Goal: Information Seeking & Learning: Check status

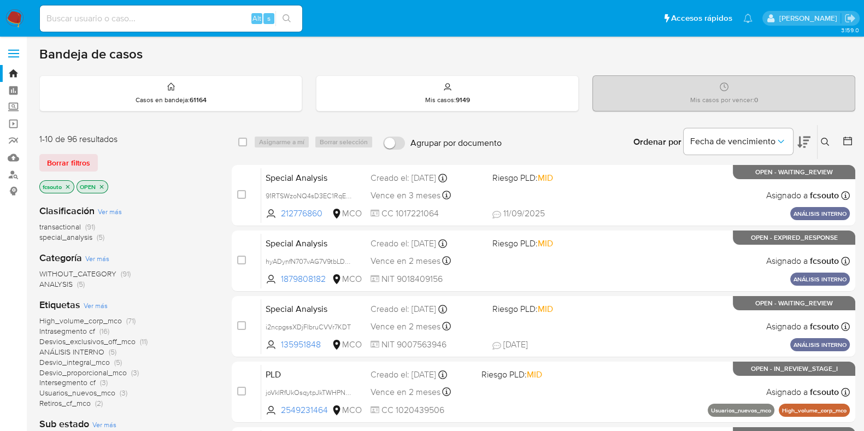
click at [101, 184] on icon "close-filter" at bounding box center [101, 187] width 7 height 7
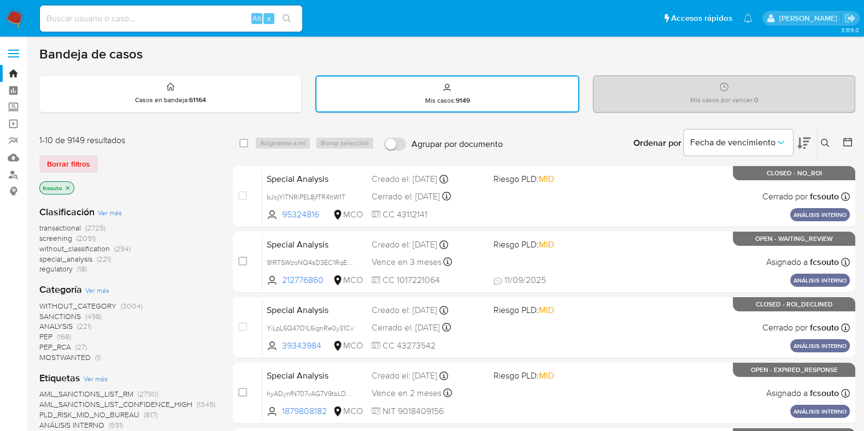
click at [70, 186] on icon "close-filter" at bounding box center [68, 188] width 7 height 7
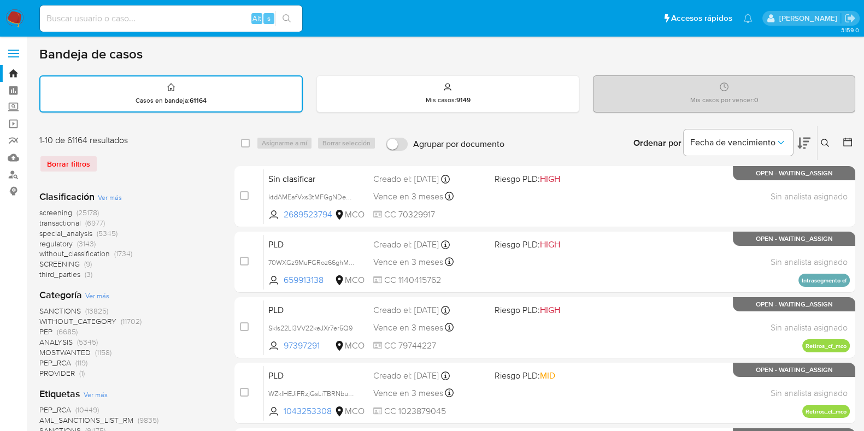
scroll to position [52, 0]
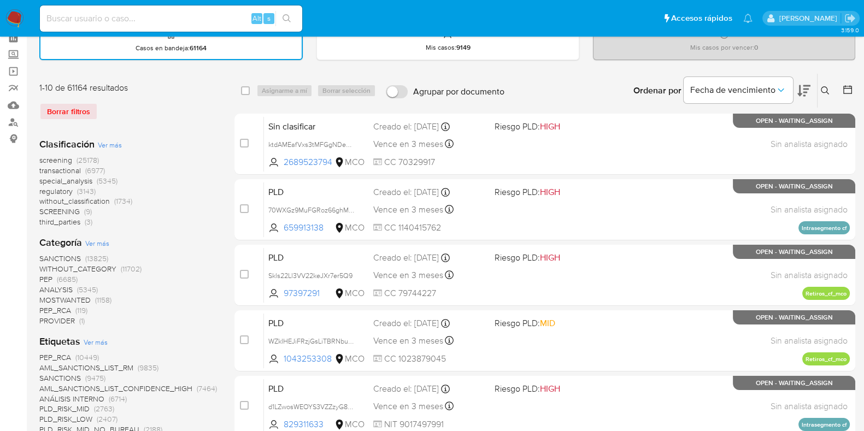
click at [60, 157] on span "screening" at bounding box center [55, 160] width 33 height 11
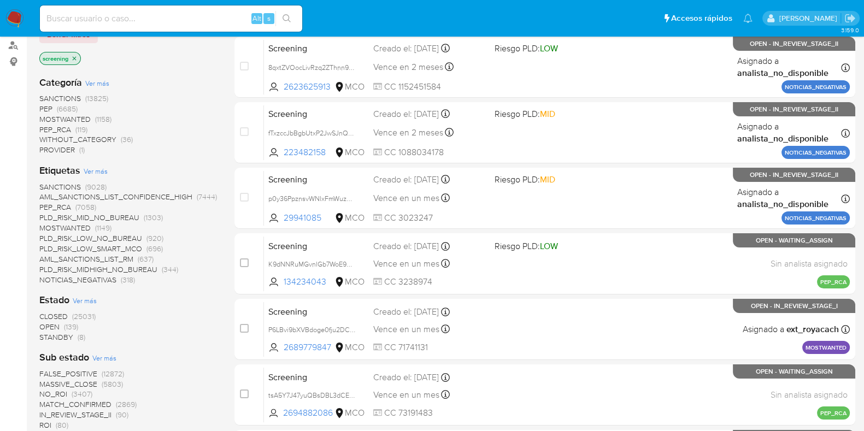
scroll to position [131, 0]
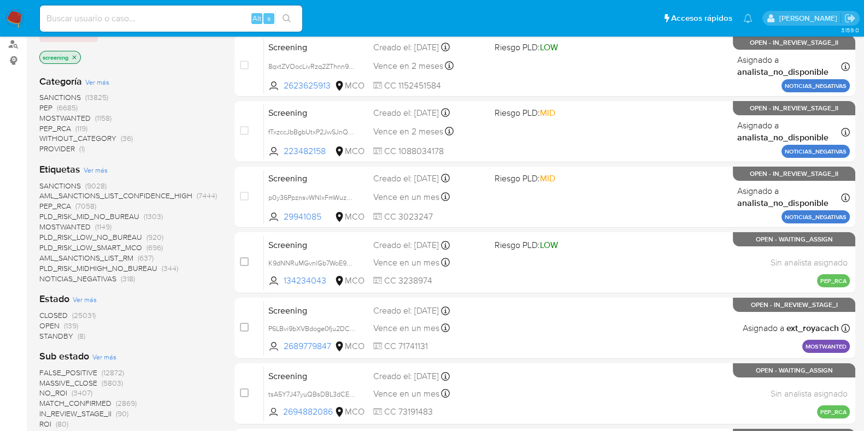
click at [88, 280] on span "NOTICIAS_NEGATIVAS" at bounding box center [77, 278] width 77 height 11
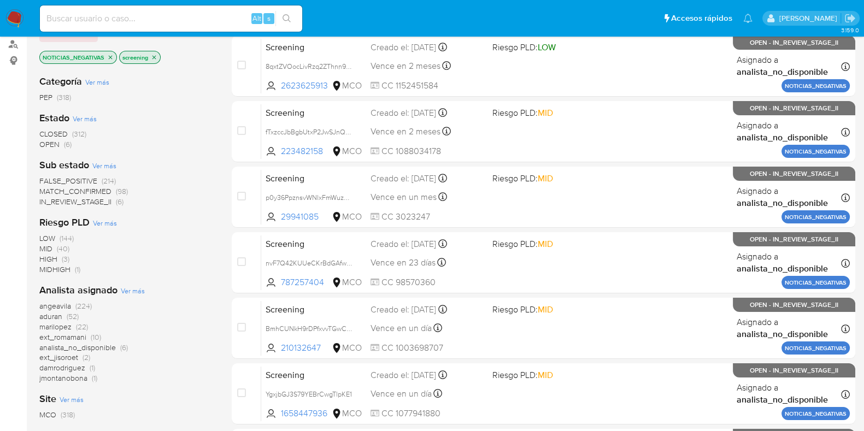
click at [62, 131] on span "CLOSED" at bounding box center [53, 133] width 28 height 11
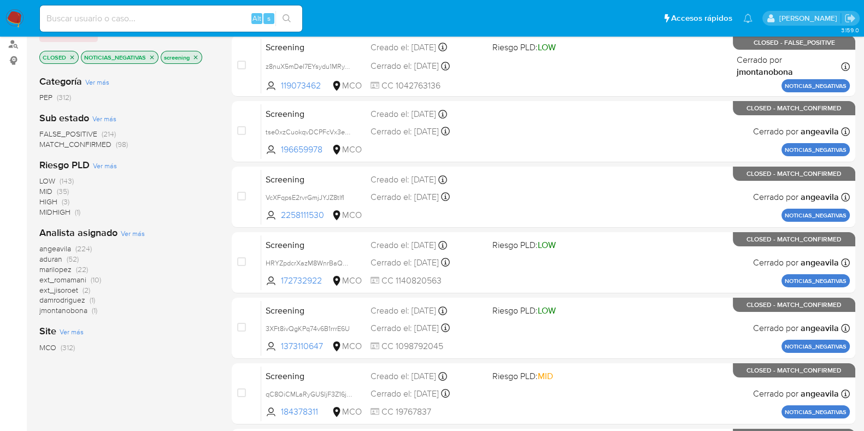
click at [70, 309] on span "jmontanobona" at bounding box center [63, 310] width 48 height 11
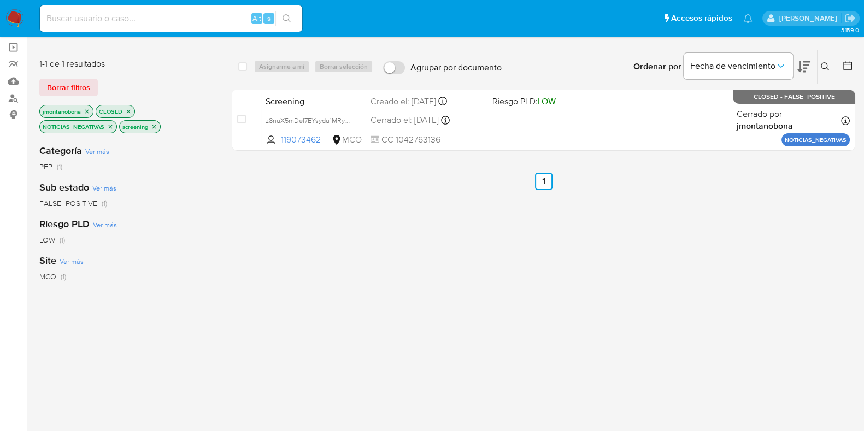
scroll to position [69, 0]
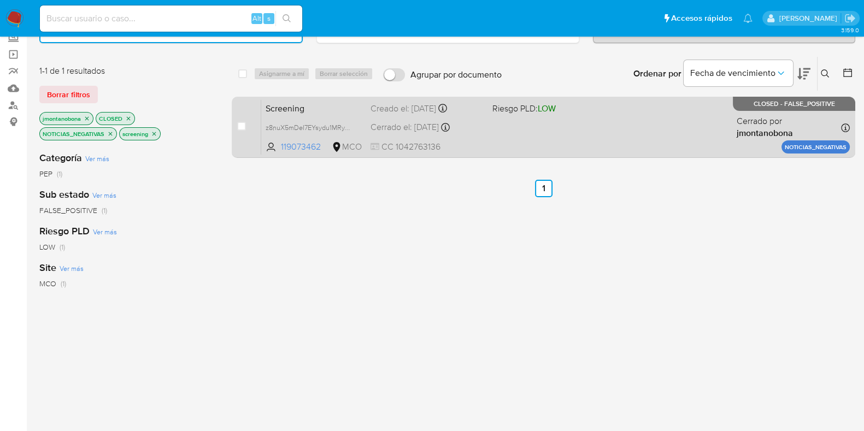
click at [579, 149] on div "Screening z8nuX5mDeI7EYsydu1MRyYBy 119073462 MCO Riesgo PLD: LOW Creado el: [DA…" at bounding box center [555, 127] width 589 height 55
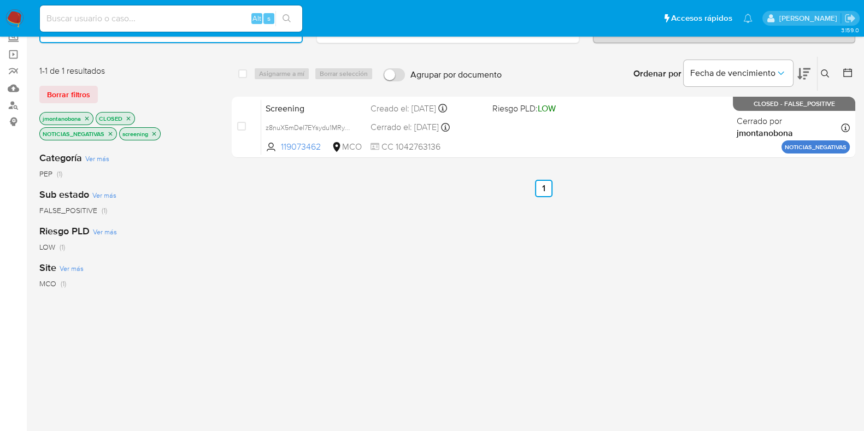
click at [127, 117] on icon "close-filter" at bounding box center [128, 118] width 7 height 7
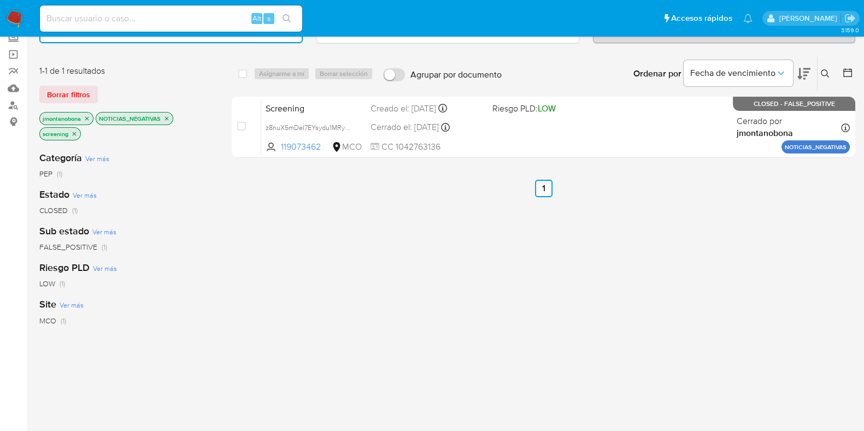
click at [86, 116] on icon "close-filter" at bounding box center [87, 118] width 7 height 7
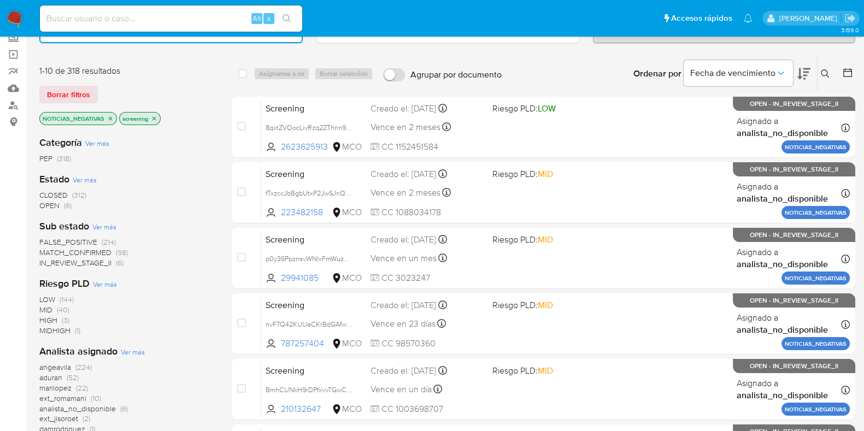
click at [131, 274] on div "Categoría Ver más PEP (318) Estado Ver más CLOSED (312) OPEN (6) Sub estado Ver…" at bounding box center [126, 313] width 175 height 372
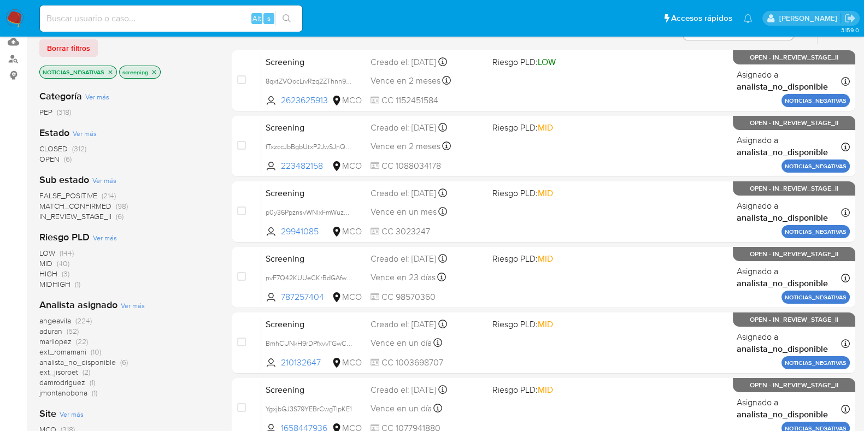
scroll to position [117, 0]
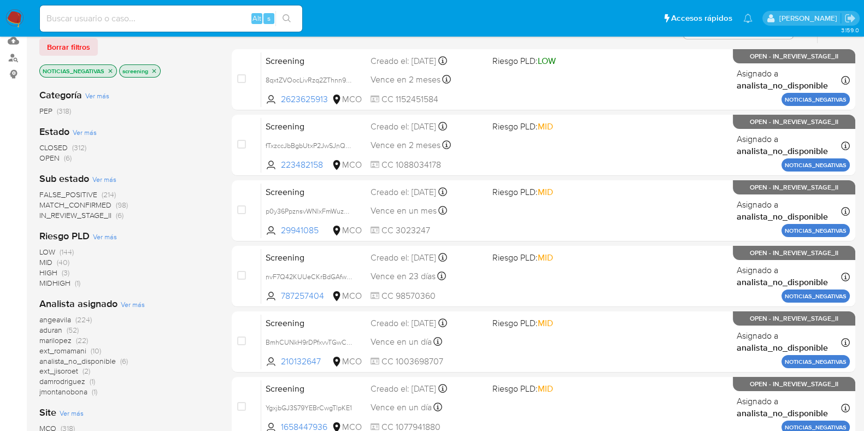
click at [64, 340] on span "marilopez" at bounding box center [55, 340] width 32 height 11
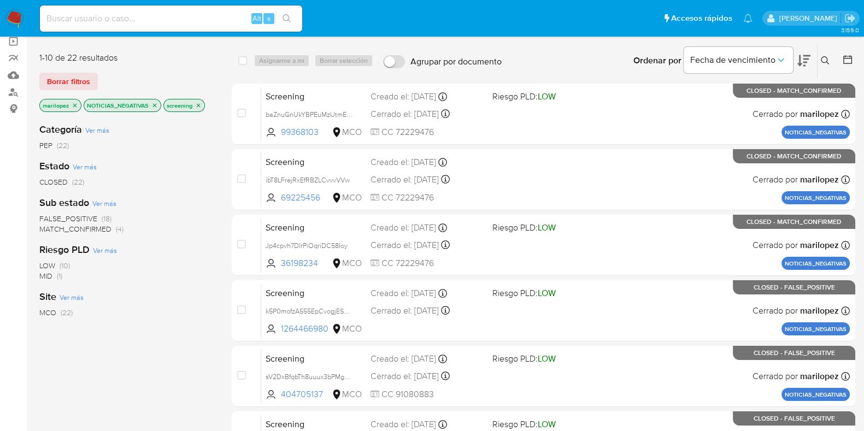
scroll to position [73, 0]
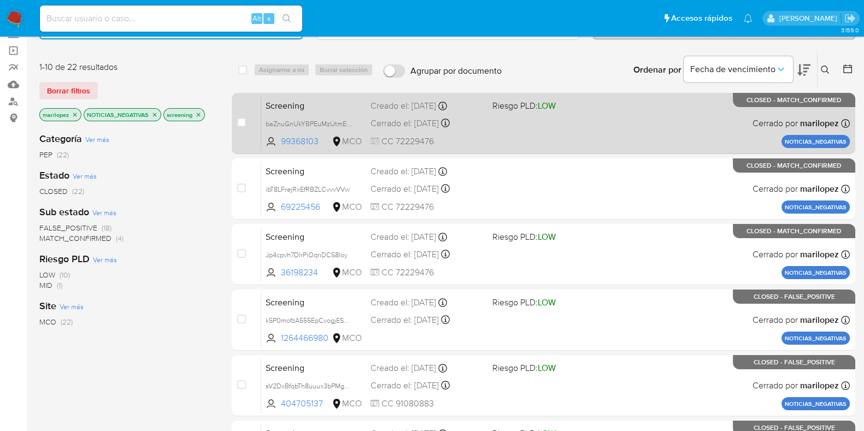
click at [557, 143] on div "Screening baZnuGnUkYBPEuMzUtmEUZM8 99368103 MCO Riesgo PLD: LOW Creado el: [DAT…" at bounding box center [555, 123] width 589 height 55
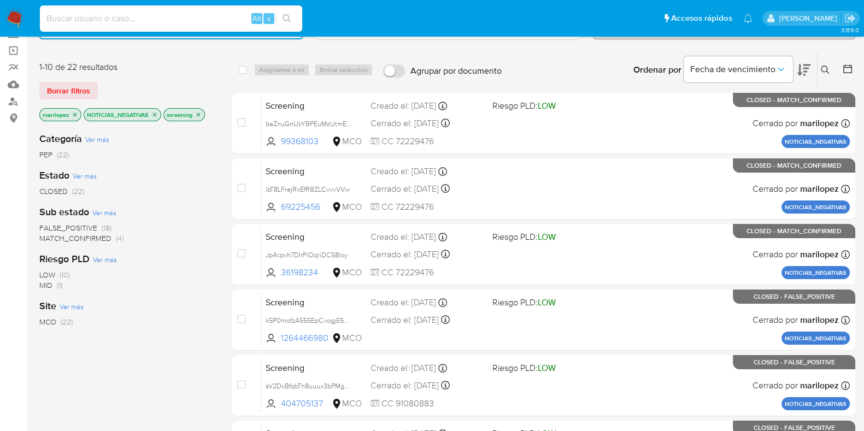
paste input "BmhCUNkH9rDPfxvvTGwCyu92"
click at [118, 25] on input at bounding box center [171, 18] width 262 height 14
type input "BmhCUNkH9rDPfxvvTGwCyu92"
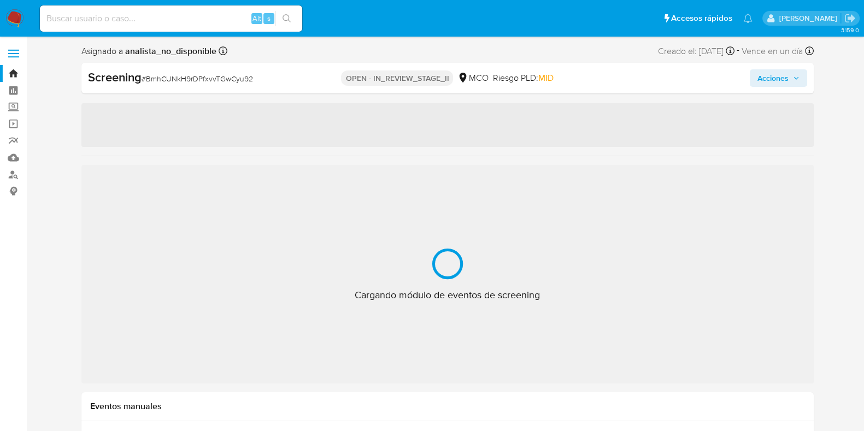
select select "10"
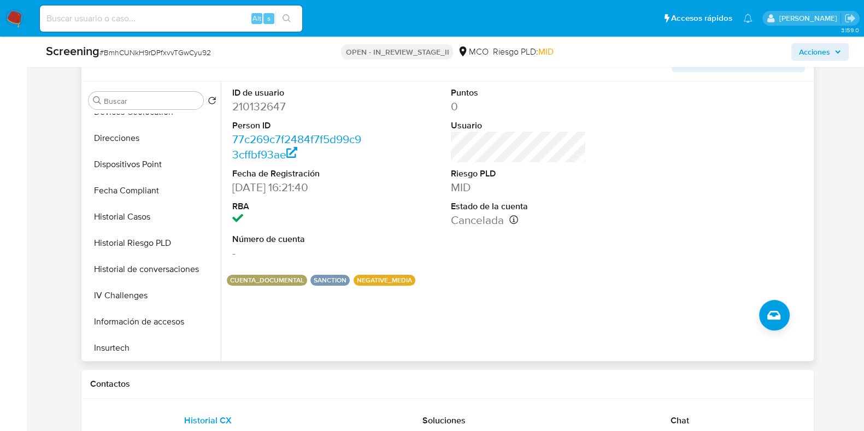
scroll to position [251, 0]
click at [150, 207] on button "Historial Casos" at bounding box center [148, 217] width 128 height 26
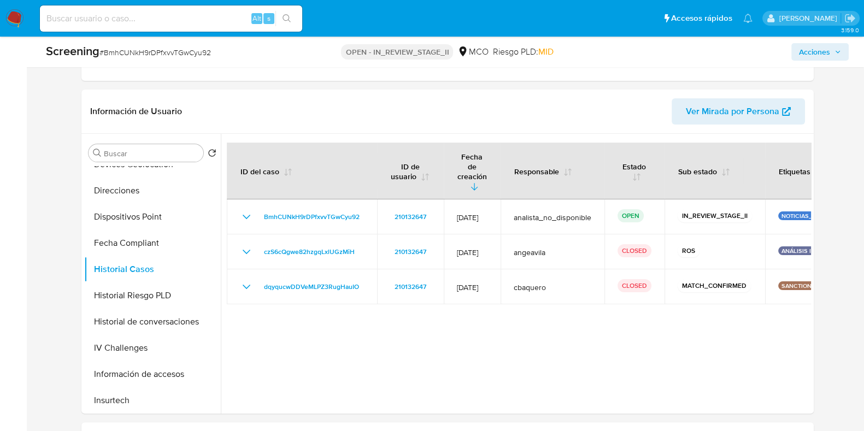
scroll to position [272, 0]
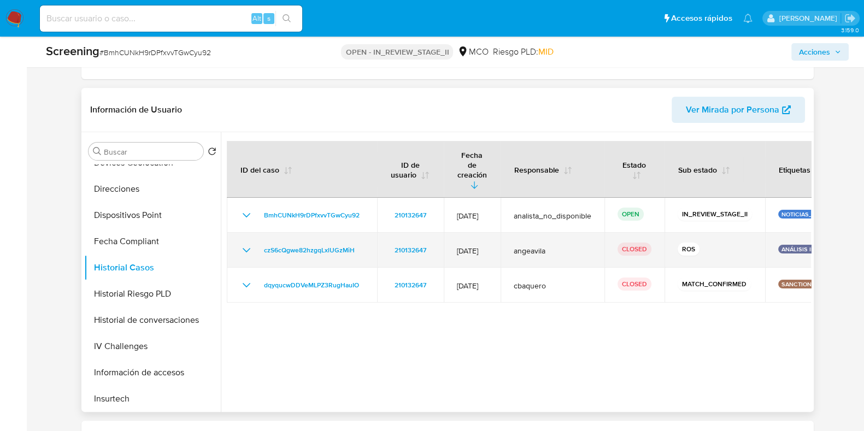
click at [248, 248] on icon "Mostrar/Ocultar" at bounding box center [246, 250] width 8 height 4
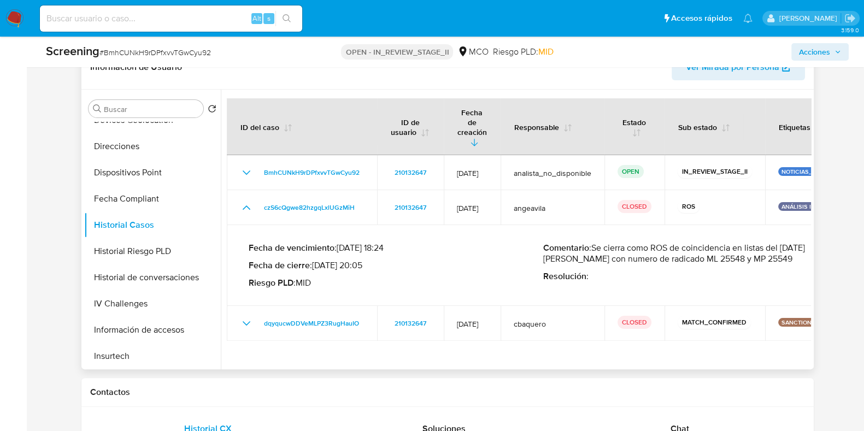
scroll to position [317, 0]
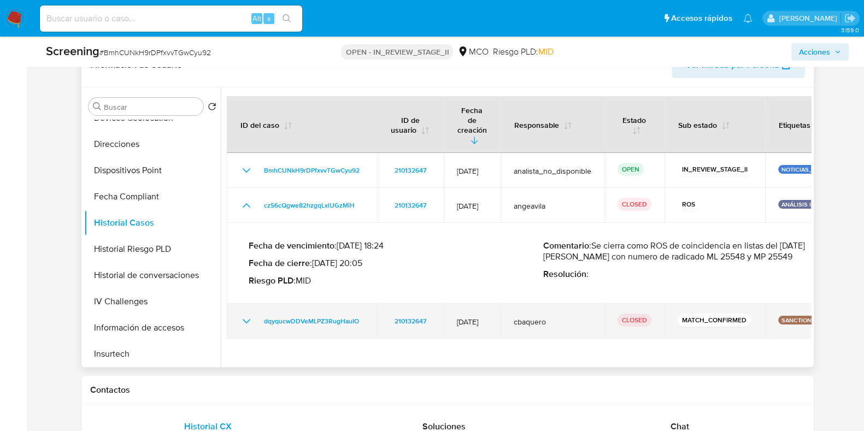
click at [245, 315] on icon "Mostrar/Ocultar" at bounding box center [246, 321] width 13 height 13
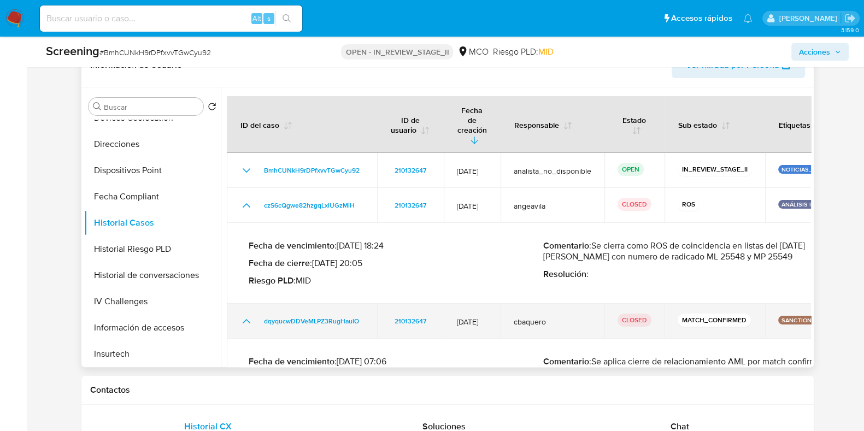
scroll to position [38, 0]
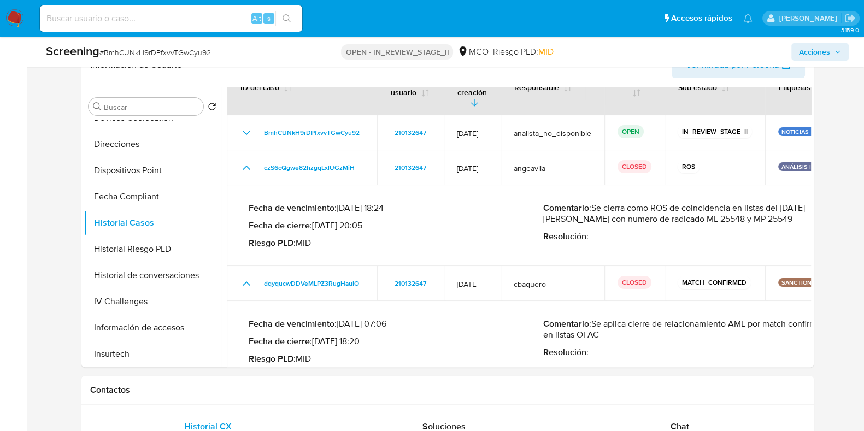
click at [809, 54] on span "Acciones" at bounding box center [814, 51] width 31 height 17
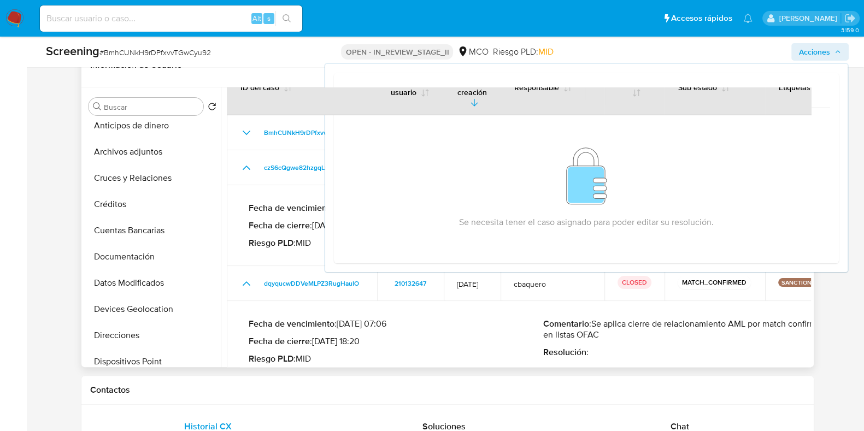
scroll to position [0, 0]
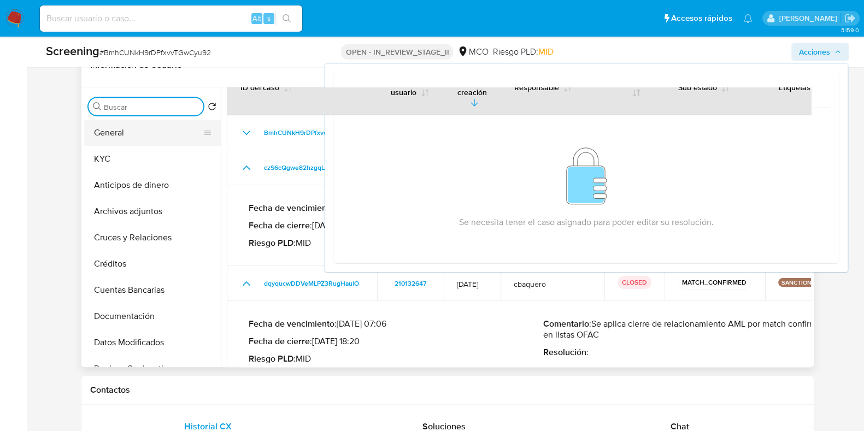
drag, startPoint x: 159, startPoint y: 110, endPoint x: 156, endPoint y: 135, distance: 24.7
click at [156, 135] on div "Buscar Volver al orden por defecto General KYC Anticipos de dinero Archivos adj…" at bounding box center [152, 228] width 137 height 278
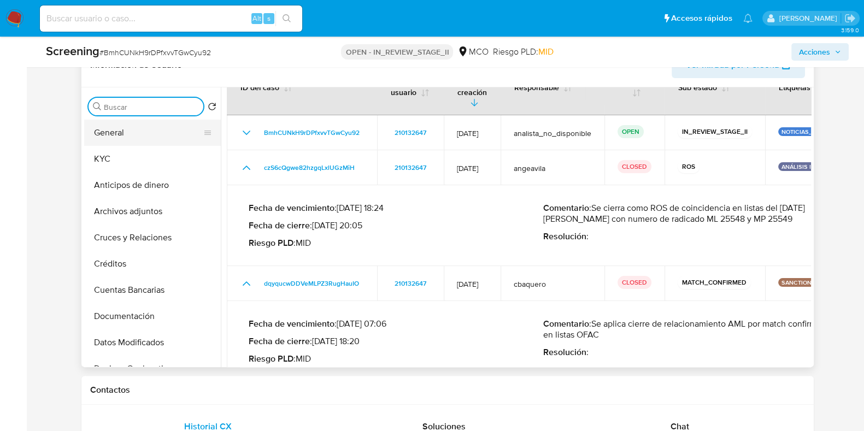
click at [145, 132] on button "General" at bounding box center [148, 133] width 128 height 26
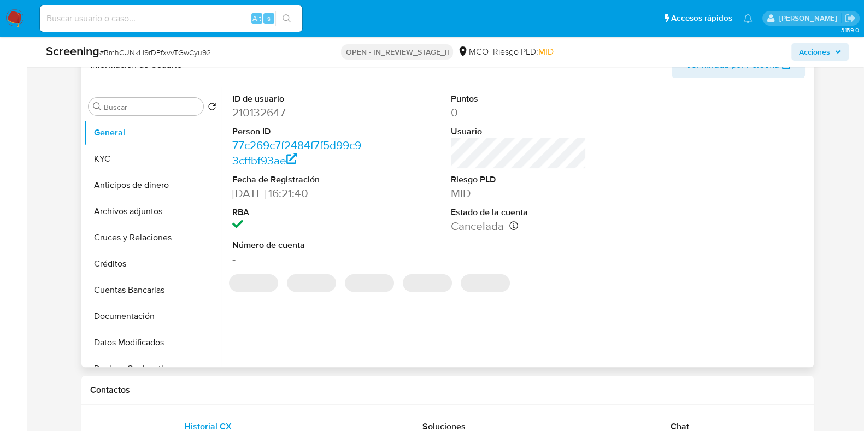
click at [271, 110] on dd "210132647" at bounding box center [299, 112] width 135 height 15
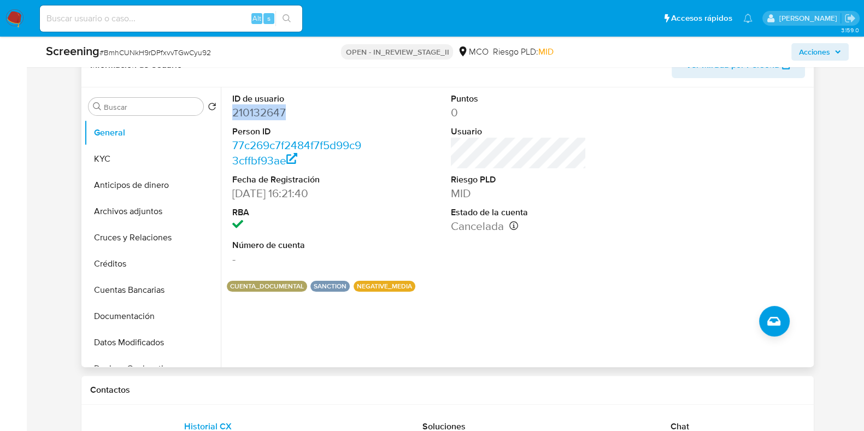
copy dd "210132647"
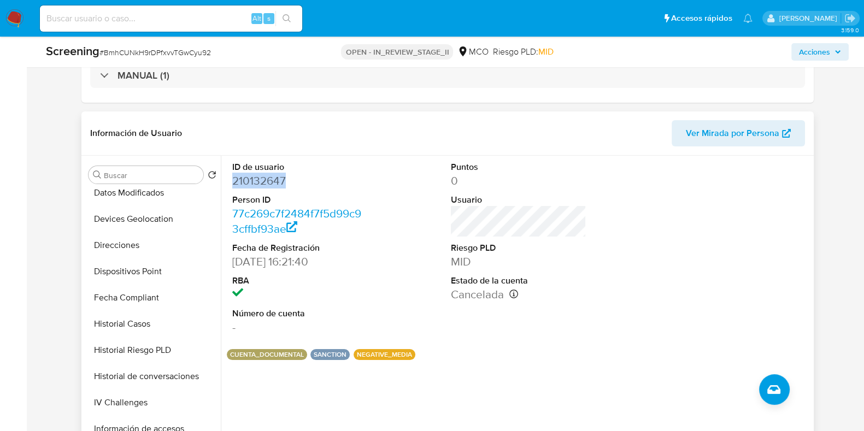
scroll to position [219, 0]
click at [136, 319] on button "Historial Casos" at bounding box center [148, 324] width 128 height 26
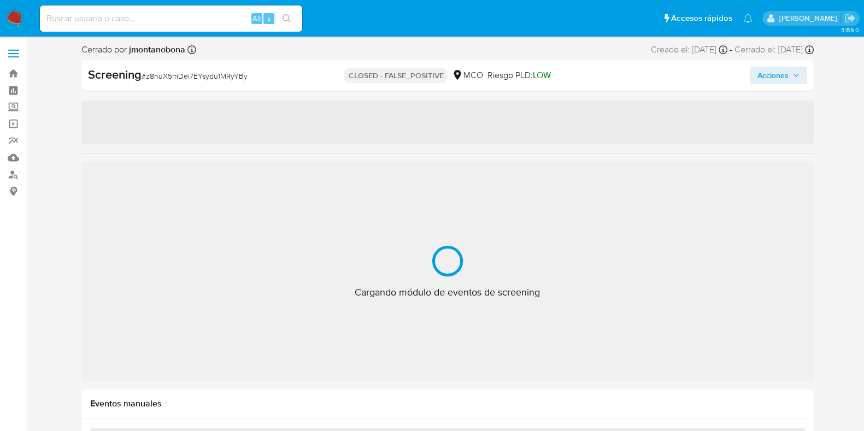
select select "10"
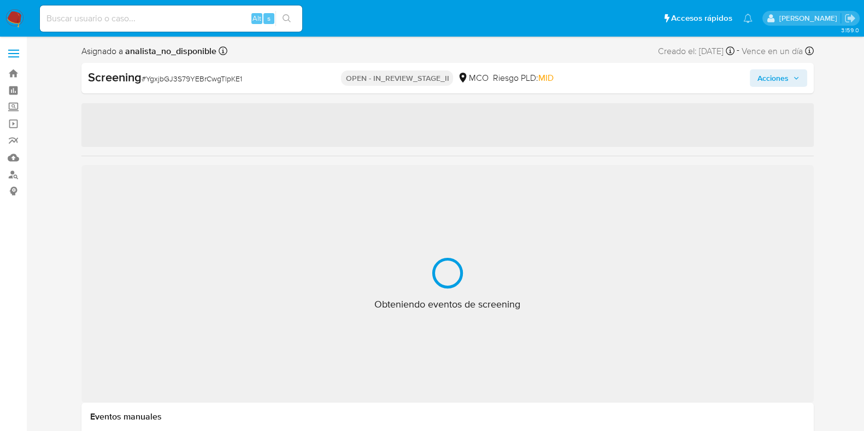
select select "10"
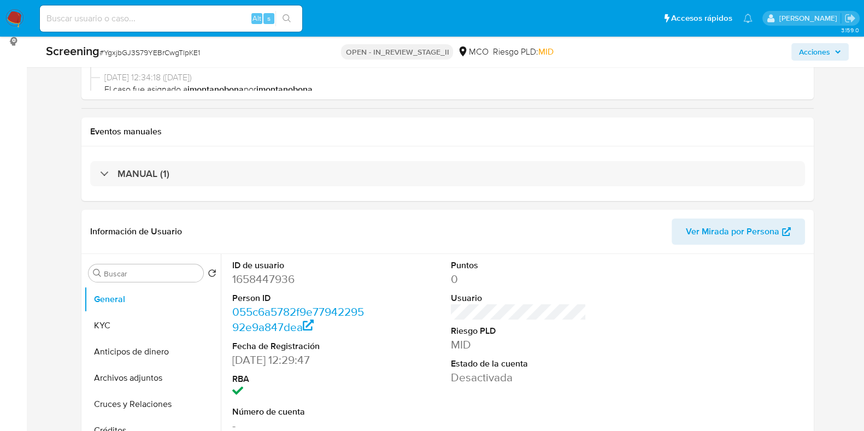
scroll to position [153, 0]
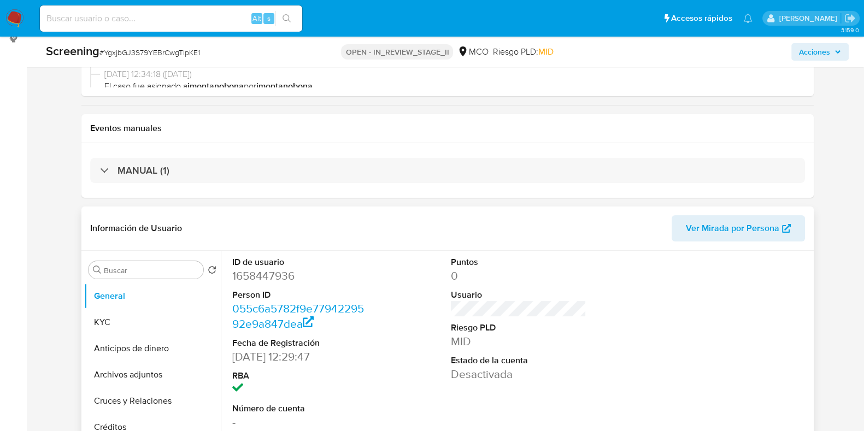
click at [283, 273] on dd "1658447936" at bounding box center [299, 275] width 135 height 15
copy dd "1658447936"
